Goal: Browse casually: Explore the website without a specific task or goal

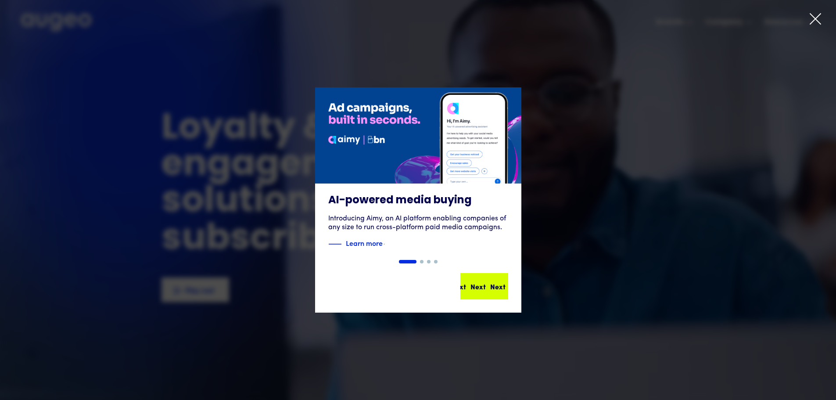
click at [490, 285] on div "Next" at bounding box center [497, 286] width 15 height 11
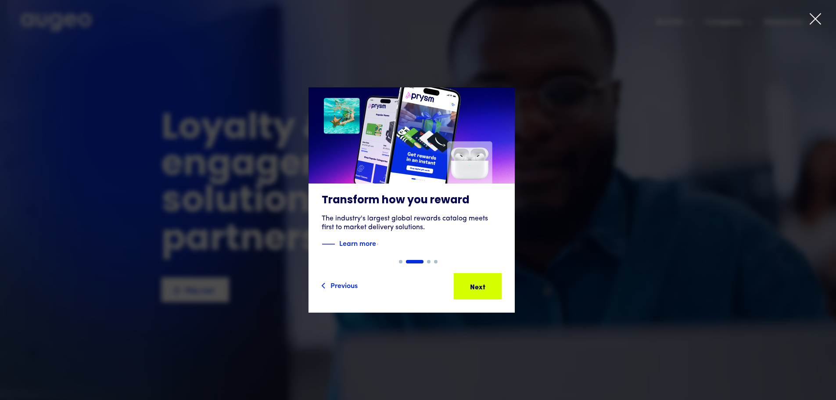
click at [490, 285] on div "Next" at bounding box center [489, 286] width 15 height 11
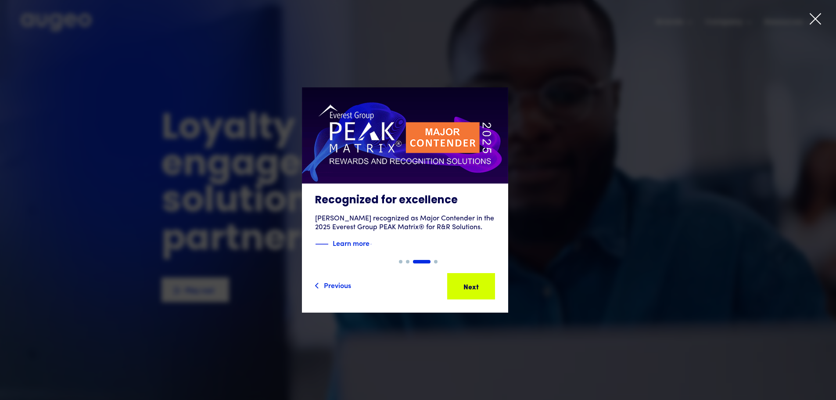
click at [490, 285] on div "Next" at bounding box center [484, 286] width 15 height 11
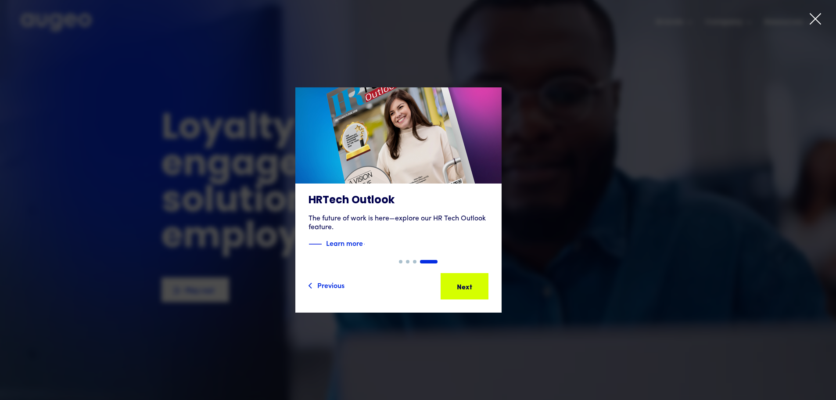
click at [483, 285] on div "Next" at bounding box center [475, 286] width 15 height 11
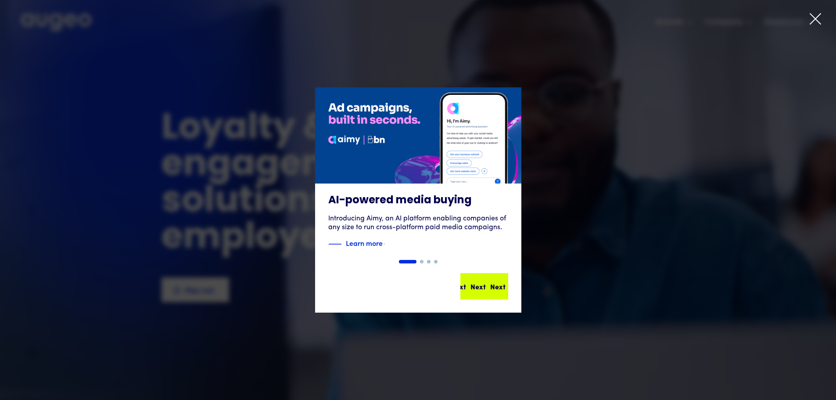
click at [490, 285] on div "Next Next Next Next" at bounding box center [487, 286] width 79 height 11
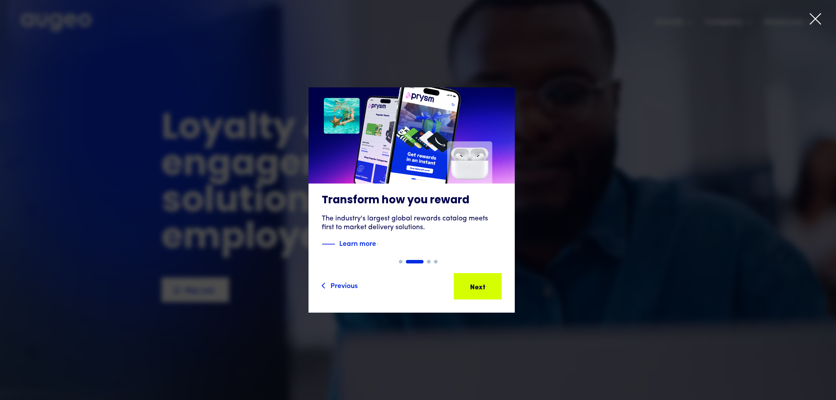
click at [490, 285] on div "Next" at bounding box center [484, 286] width 15 height 11
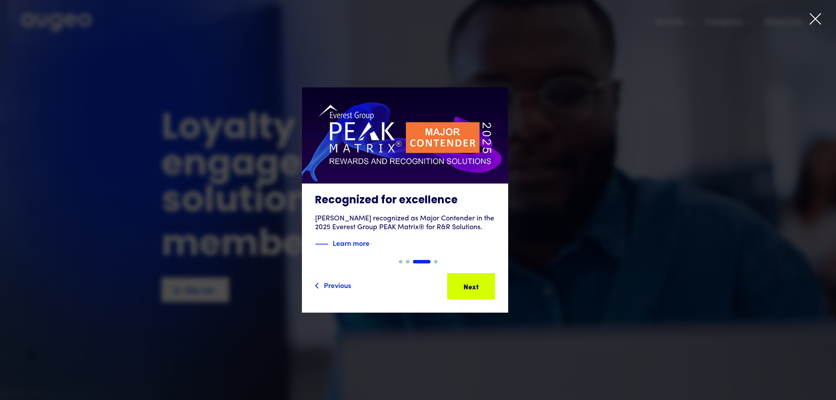
click at [490, 285] on div "Next" at bounding box center [484, 286] width 15 height 11
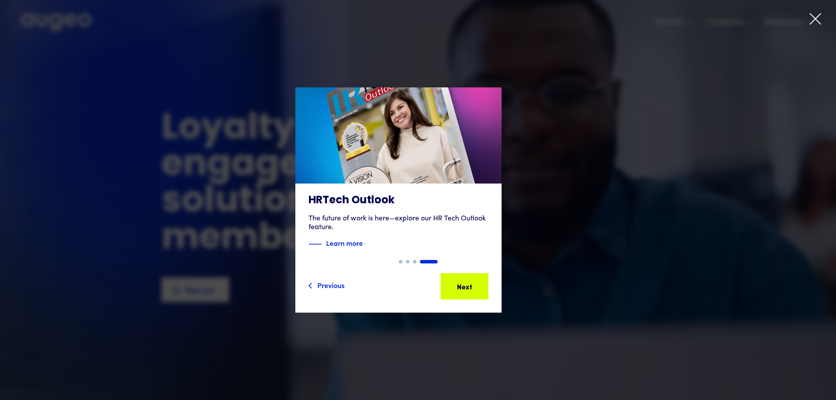
click at [482, 285] on div "Next" at bounding box center [473, 286] width 15 height 11
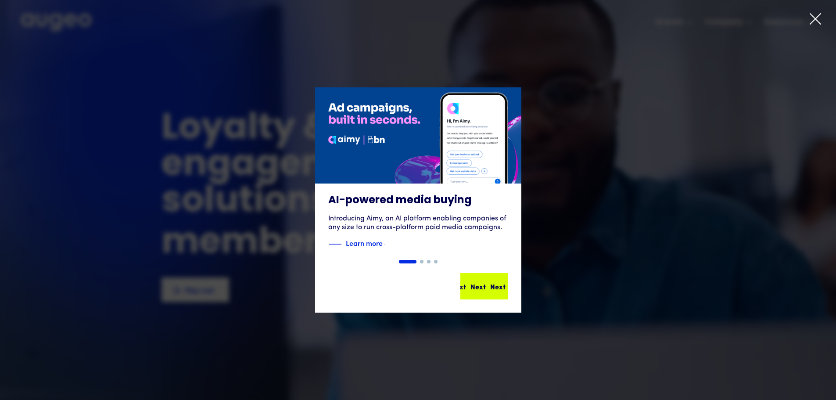
click at [490, 285] on div "Next Next Next Next" at bounding box center [481, 286] width 79 height 11
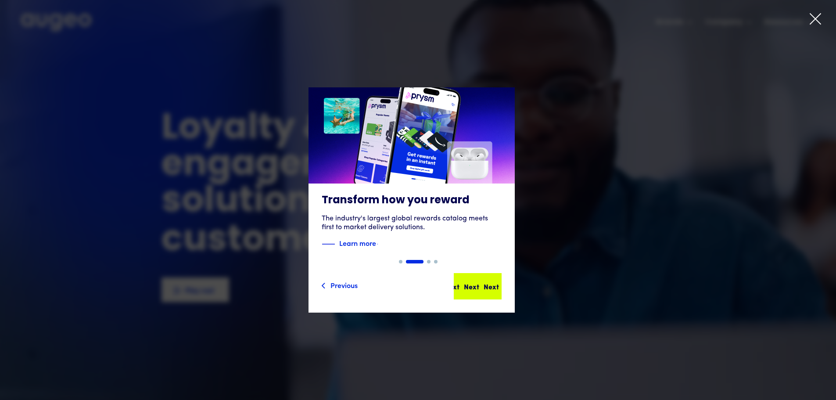
click at [490, 285] on div "Next" at bounding box center [490, 286] width 15 height 11
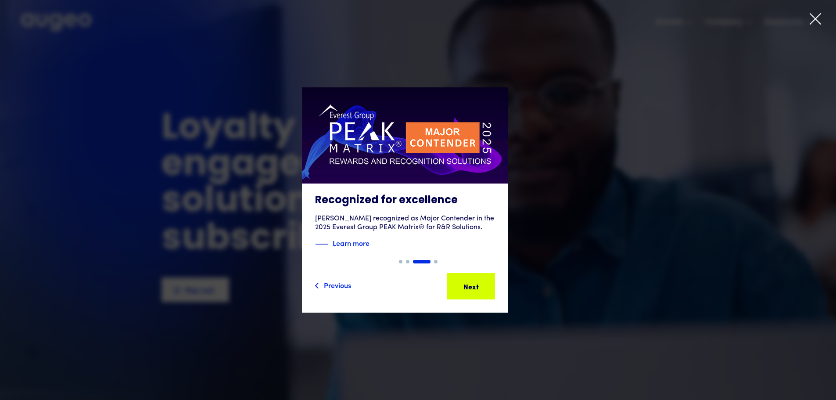
click at [490, 286] on div "Next" at bounding box center [484, 286] width 15 height 11
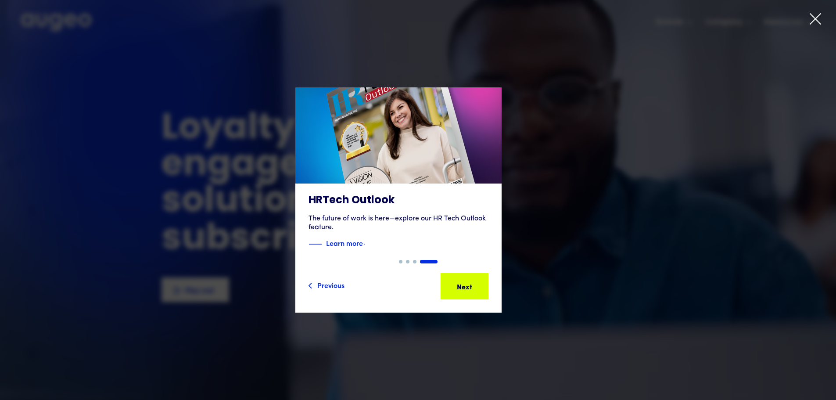
click at [490, 286] on div "Next Next Next Next" at bounding box center [465, 286] width 79 height 11
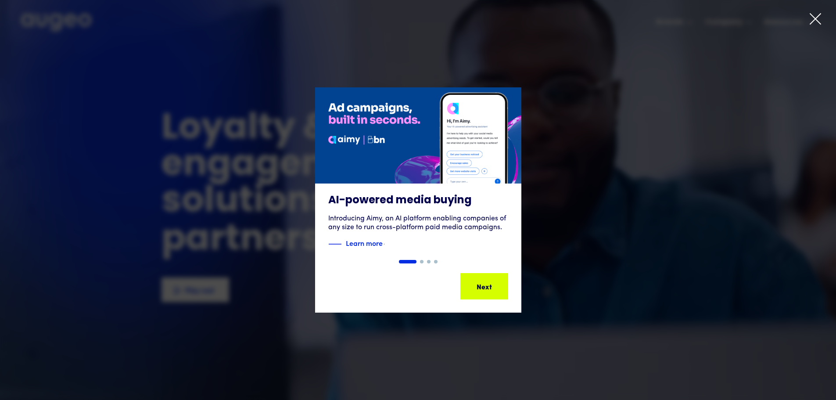
click at [490, 286] on div "Next" at bounding box center [489, 286] width 15 height 11
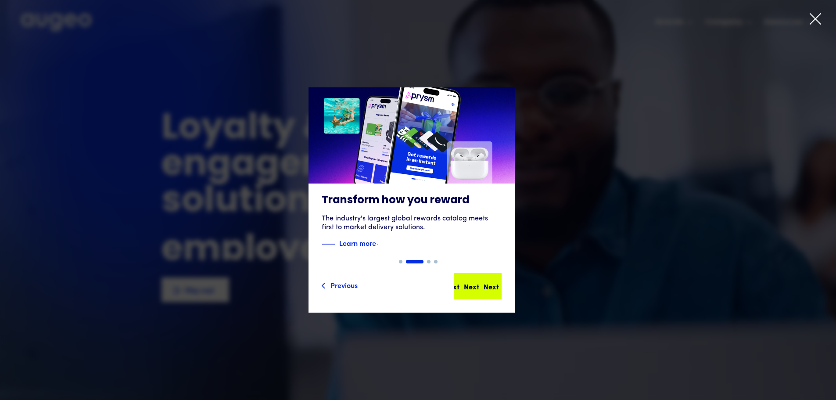
click at [503, 283] on div "Next" at bounding box center [510, 286] width 15 height 11
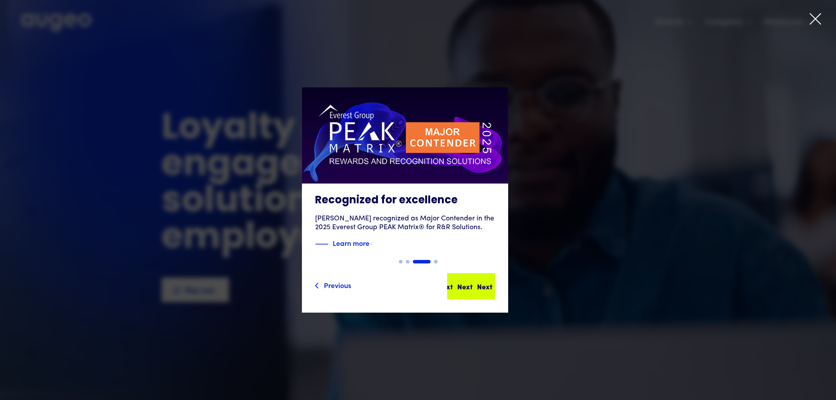
click at [494, 279] on div "Next Next Next Next" at bounding box center [471, 286] width 46 height 25
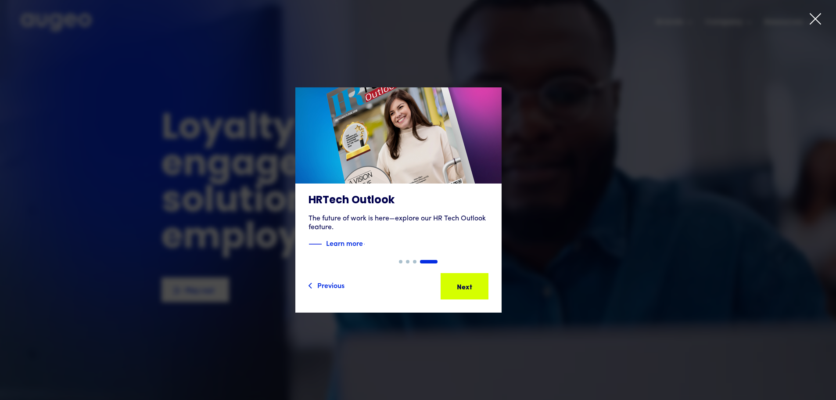
click at [487, 279] on div "Next Next Next Next" at bounding box center [464, 286] width 46 height 25
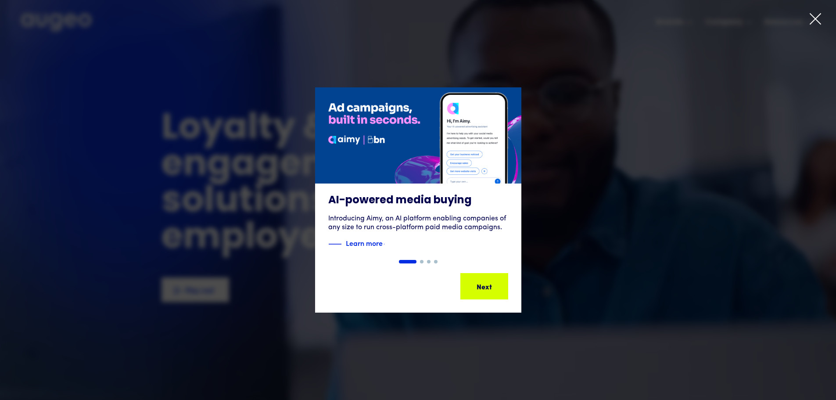
click at [498, 279] on div "Next Next Next Next" at bounding box center [484, 286] width 46 height 25
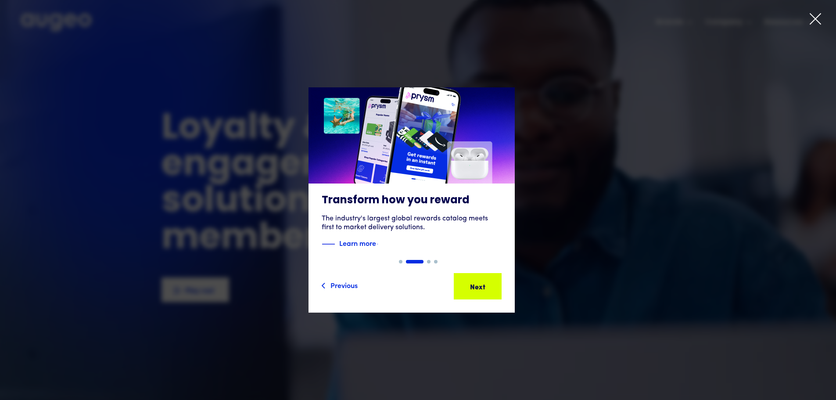
click at [498, 279] on div "Next Next Next Next" at bounding box center [477, 286] width 46 height 25
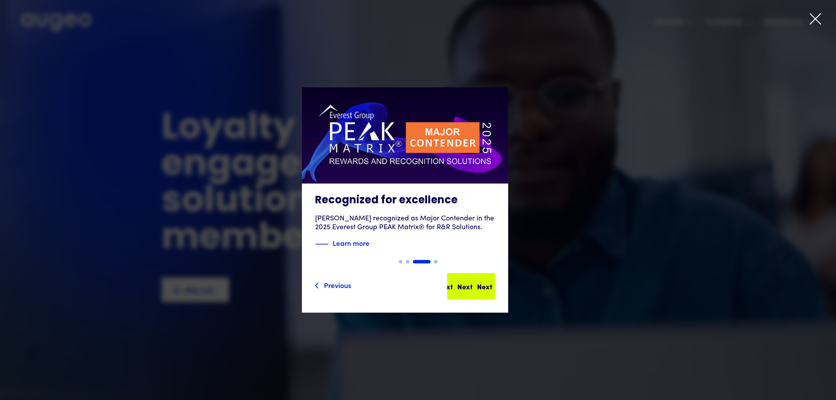
click at [494, 279] on div "Next Next Next Next" at bounding box center [471, 286] width 46 height 25
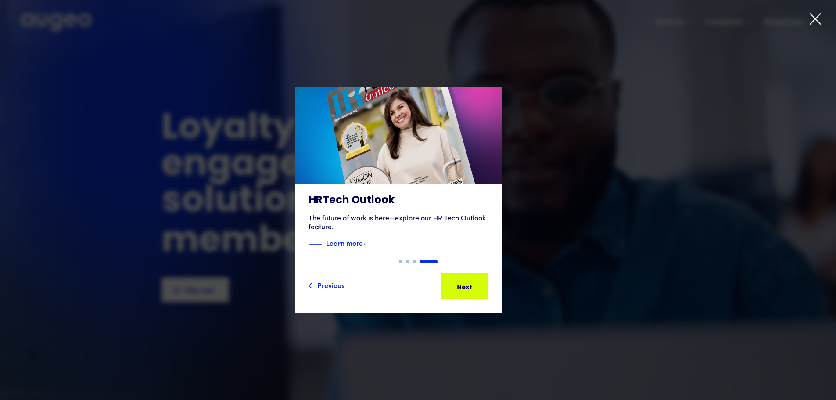
click at [487, 279] on div "Next Next Next Next" at bounding box center [464, 286] width 46 height 25
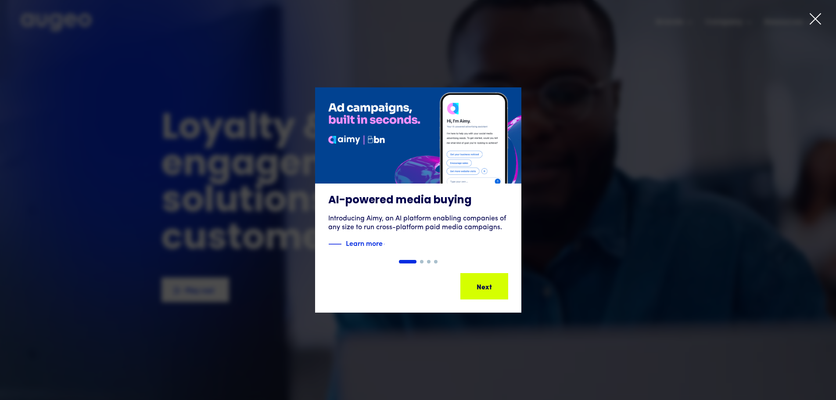
click at [498, 279] on div "Next Next Next Next" at bounding box center [484, 286] width 46 height 25
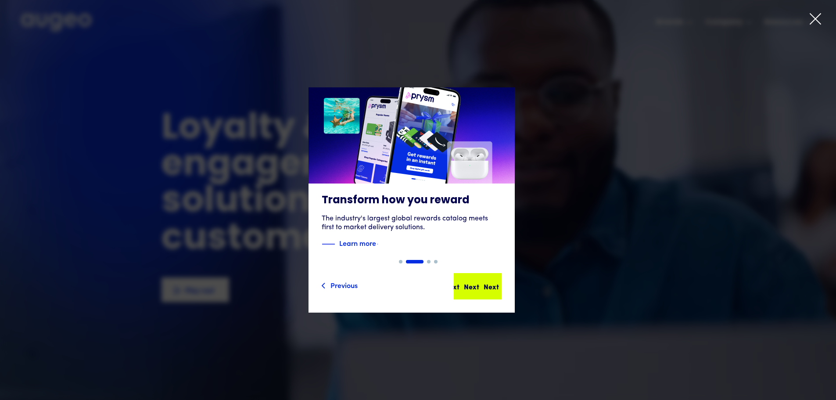
click at [496, 282] on div "Next Next Next Next" at bounding box center [478, 286] width 79 height 11
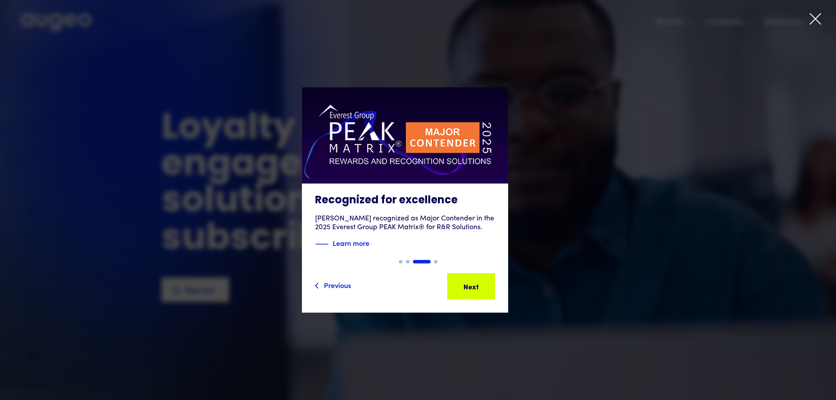
click at [497, 282] on div "Next" at bounding box center [504, 286] width 15 height 11
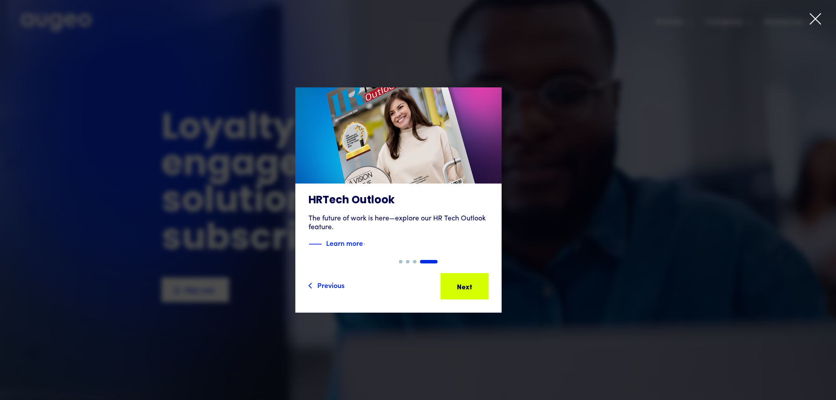
click at [496, 282] on div "Next" at bounding box center [492, 286] width 15 height 11
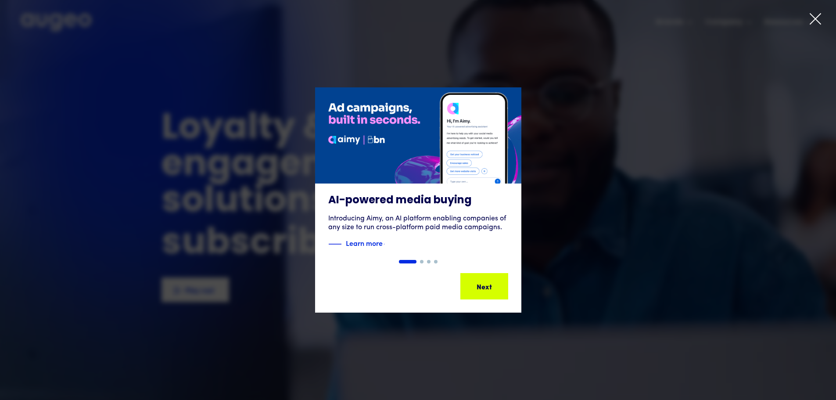
click at [507, 282] on div "Next" at bounding box center [514, 286] width 15 height 11
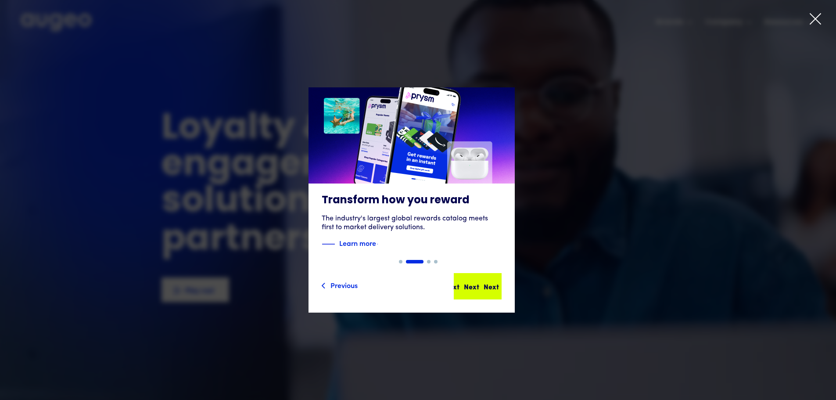
click at [496, 282] on div "Next Next Next Next" at bounding box center [481, 286] width 79 height 11
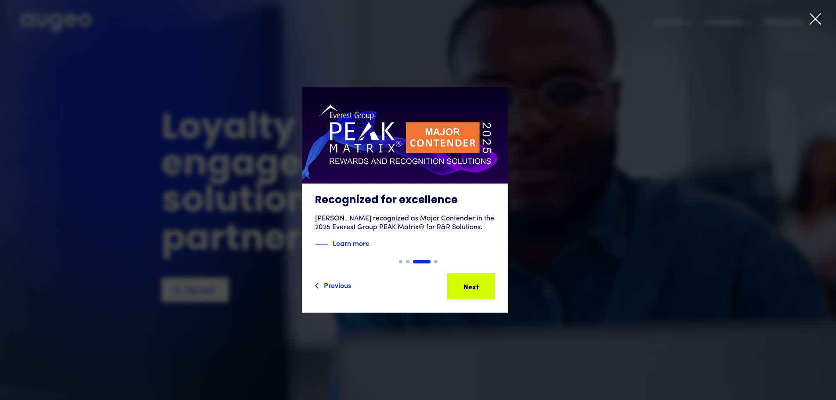
click at [496, 282] on div "Next Next Next Next" at bounding box center [474, 286] width 79 height 11
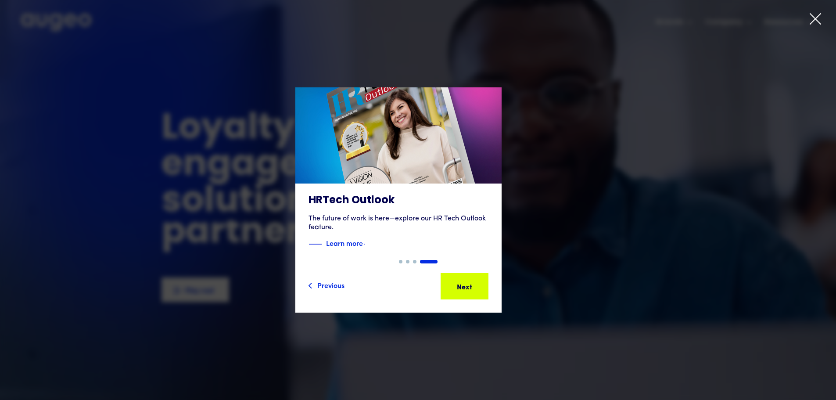
click at [478, 282] on div "Next" at bounding box center [469, 286] width 15 height 11
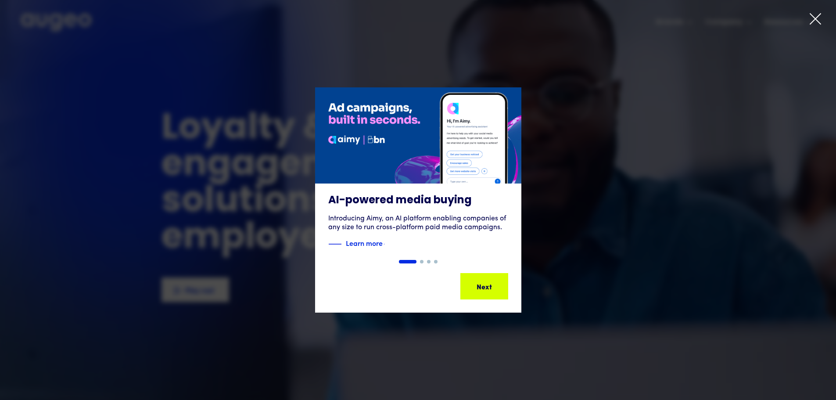
drag, startPoint x: 819, startPoint y: 18, endPoint x: 787, endPoint y: 35, distance: 35.9
click at [818, 18] on icon at bounding box center [815, 18] width 13 height 13
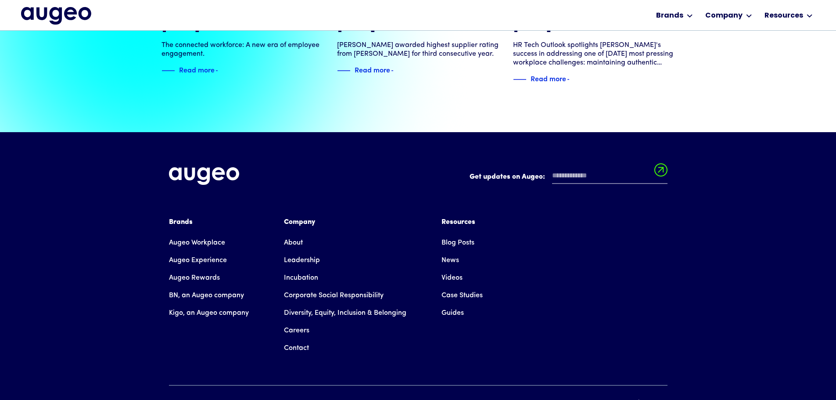
scroll to position [1990, 0]
